Goal: Check status: Check status

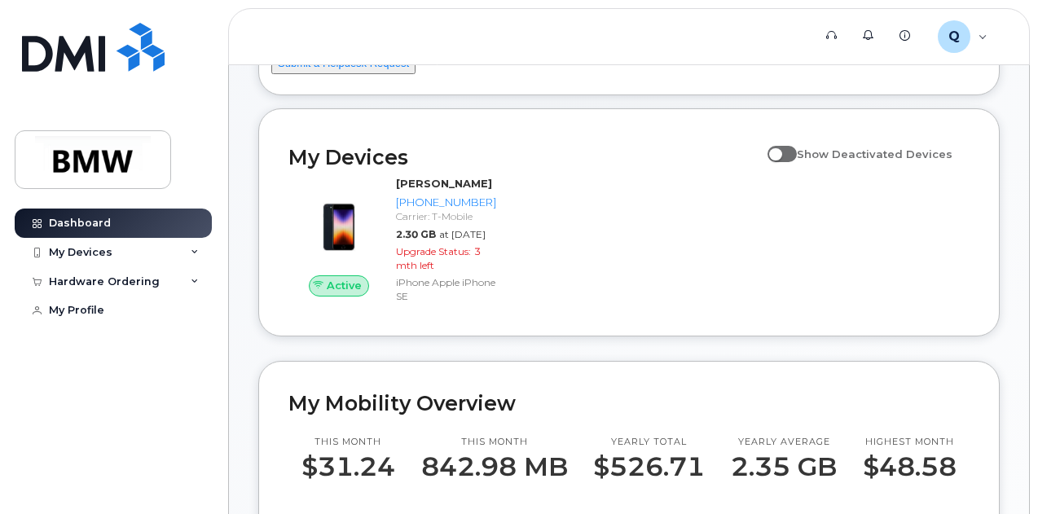
scroll to position [163, 0]
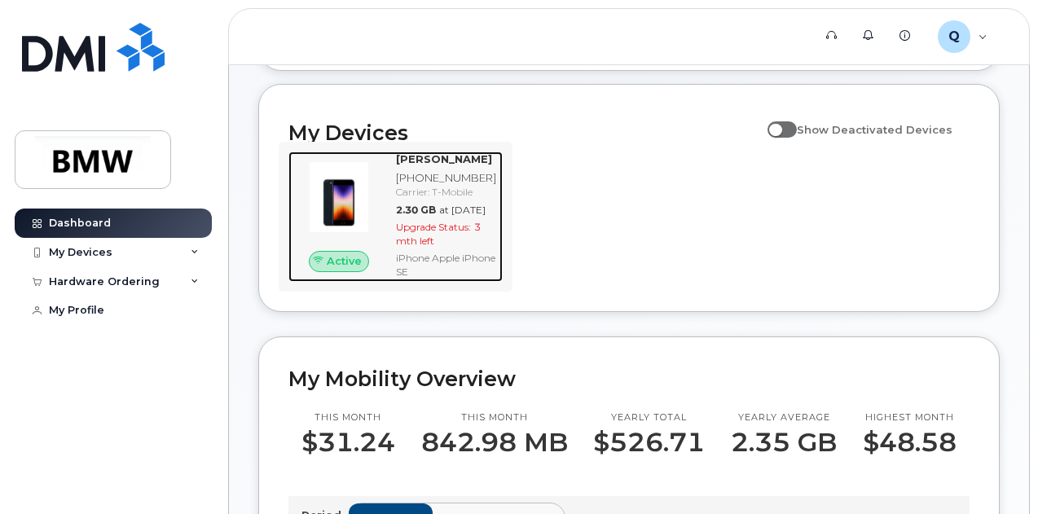
click at [416, 233] on span "Upgrade Status:" at bounding box center [433, 227] width 75 height 12
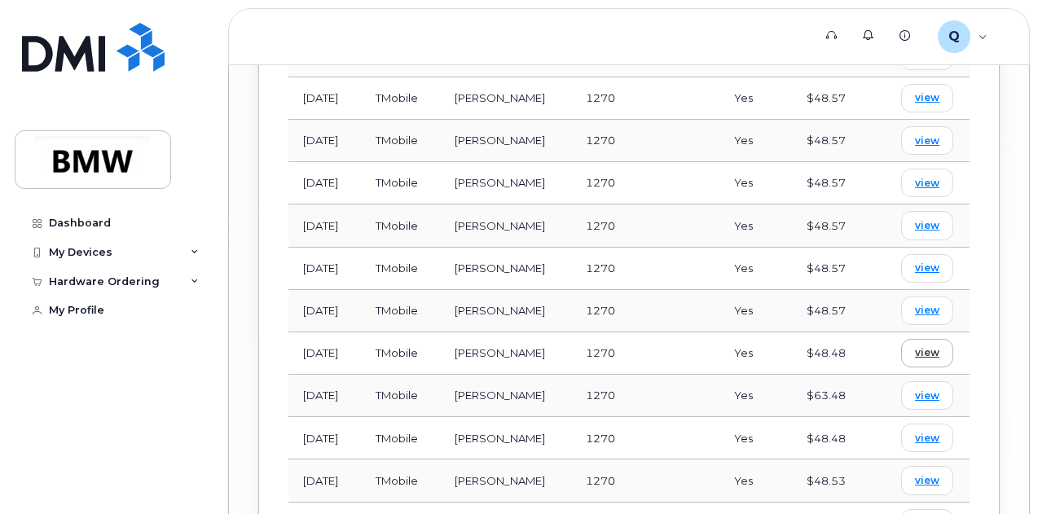
scroll to position [1442, 0]
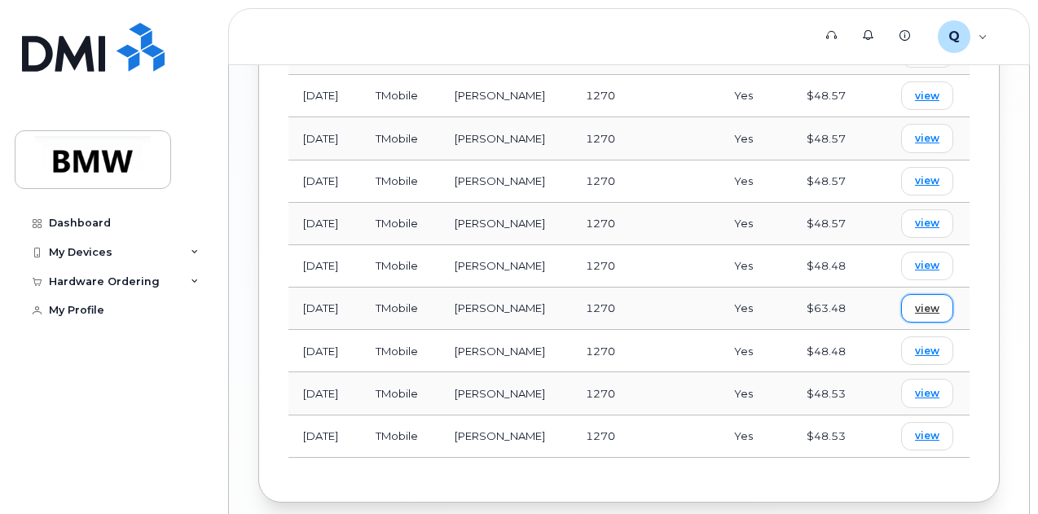
click at [928, 302] on span "view" at bounding box center [927, 309] width 24 height 15
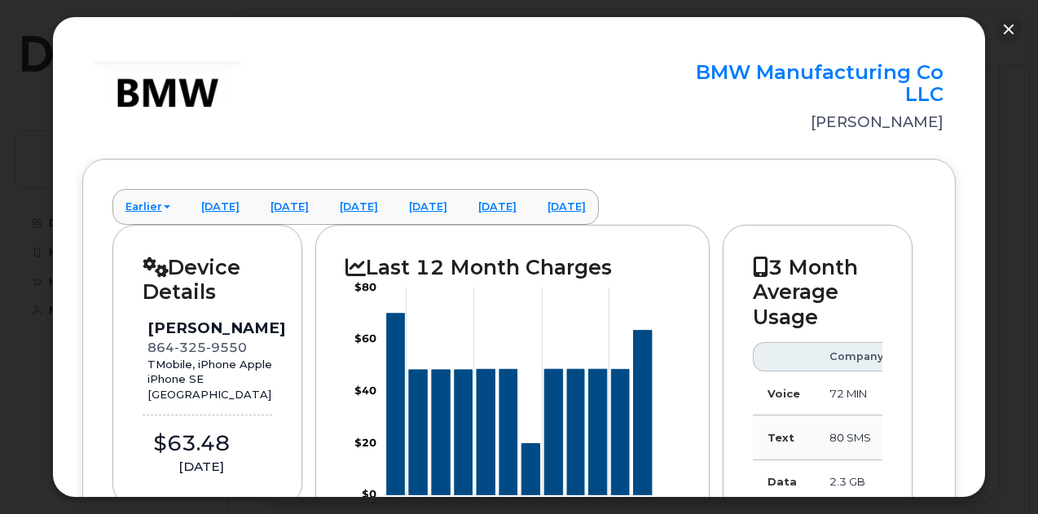
scroll to position [0, 0]
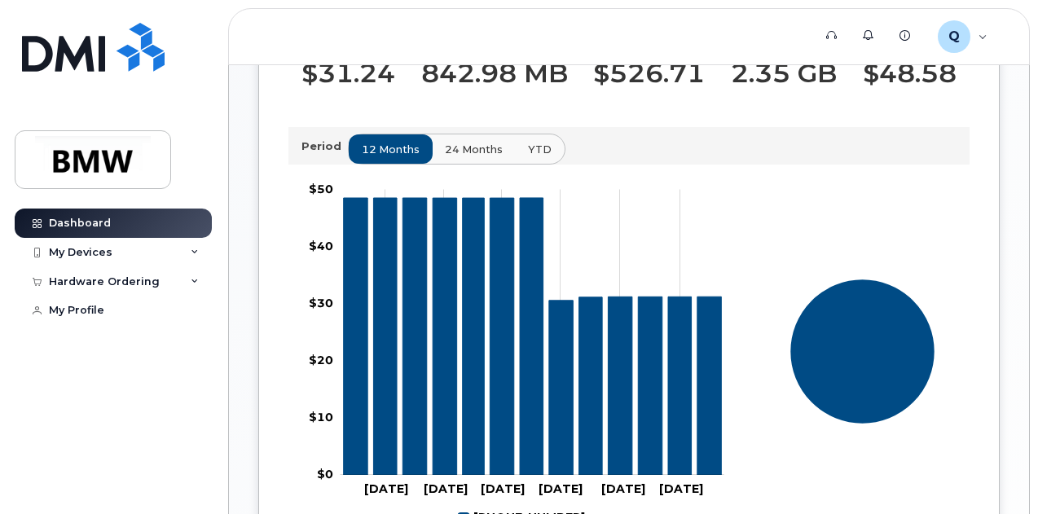
scroll to position [574, 0]
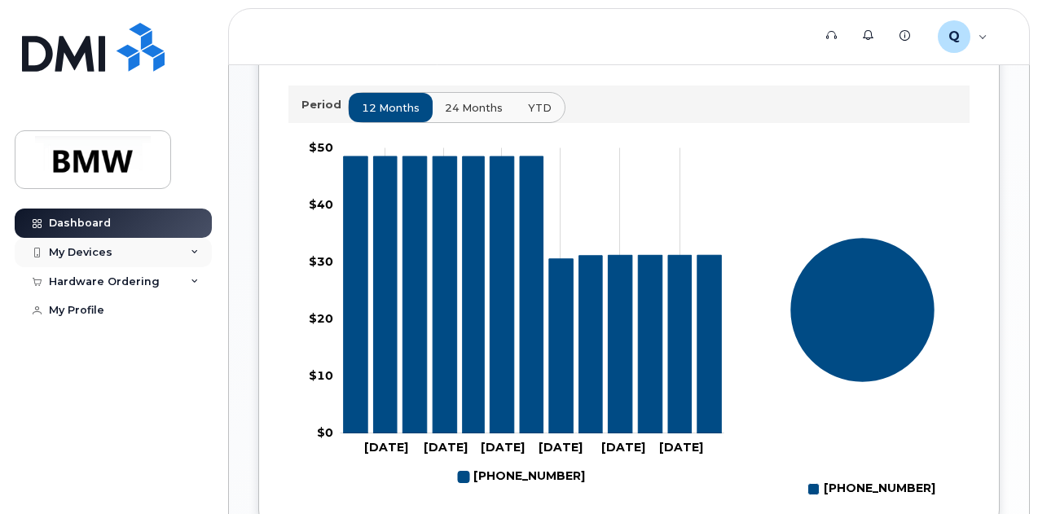
click at [207, 253] on div "My Devices" at bounding box center [113, 252] width 197 height 29
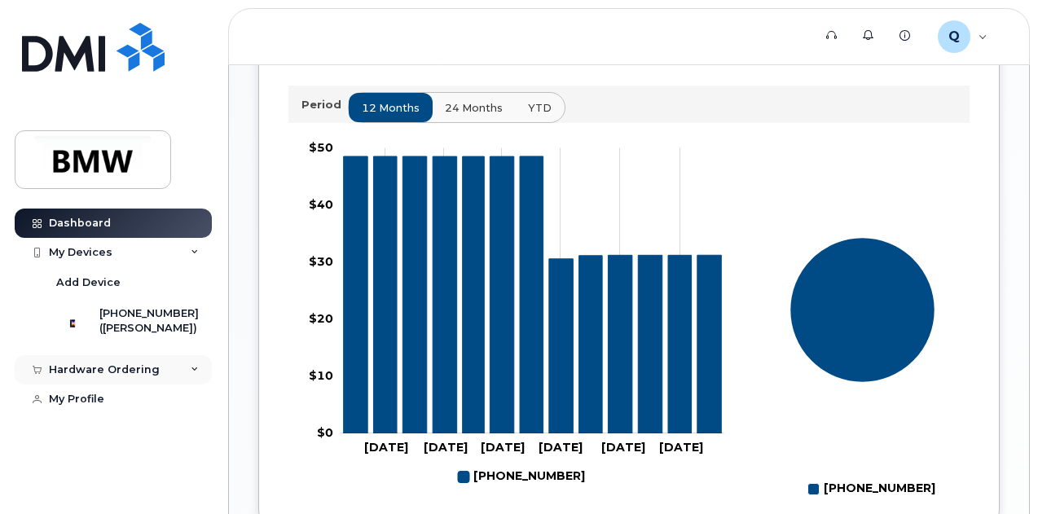
click at [199, 385] on div "Hardware Ordering" at bounding box center [113, 369] width 197 height 29
